Goal: Find contact information

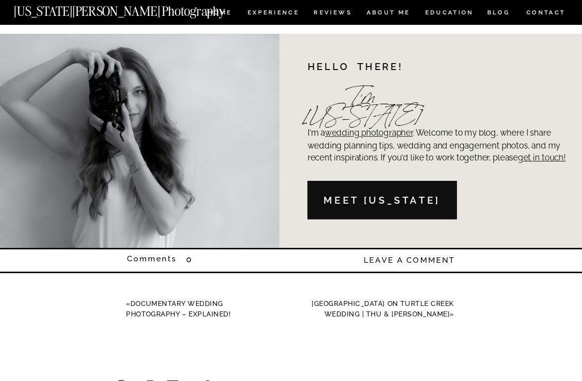
scroll to position [5432, 0]
click at [440, 205] on nav "Meet [US_STATE]" at bounding box center [382, 199] width 141 height 15
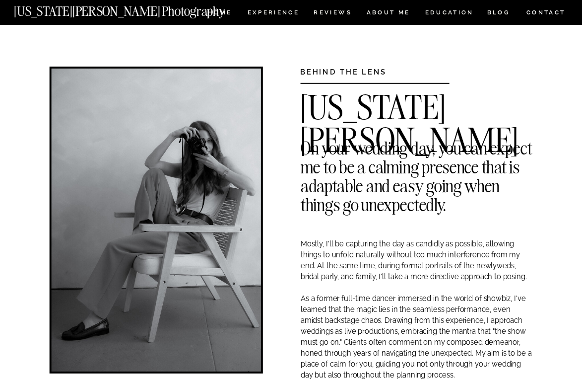
click at [536, 12] on nav "CONTACT" at bounding box center [546, 12] width 40 height 11
